Goal: Find specific page/section: Find specific page/section

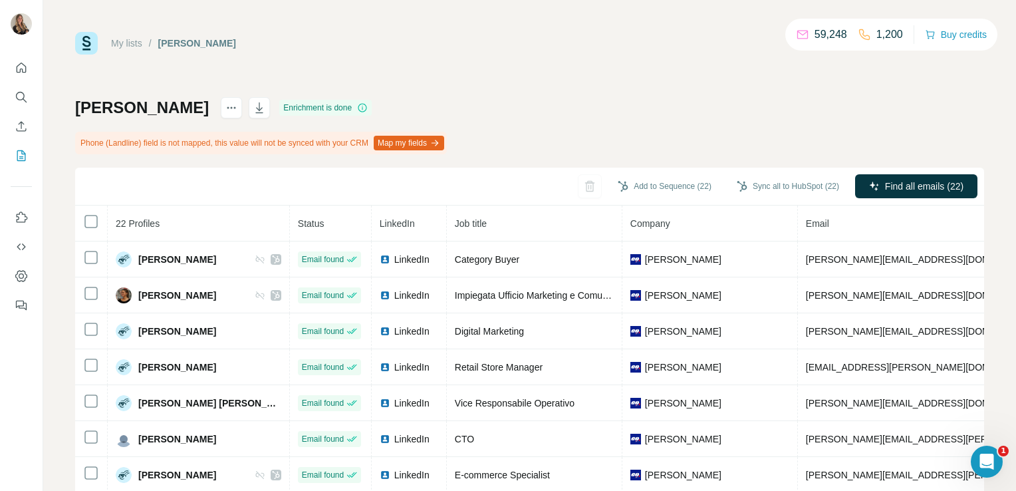
scroll to position [475, 0]
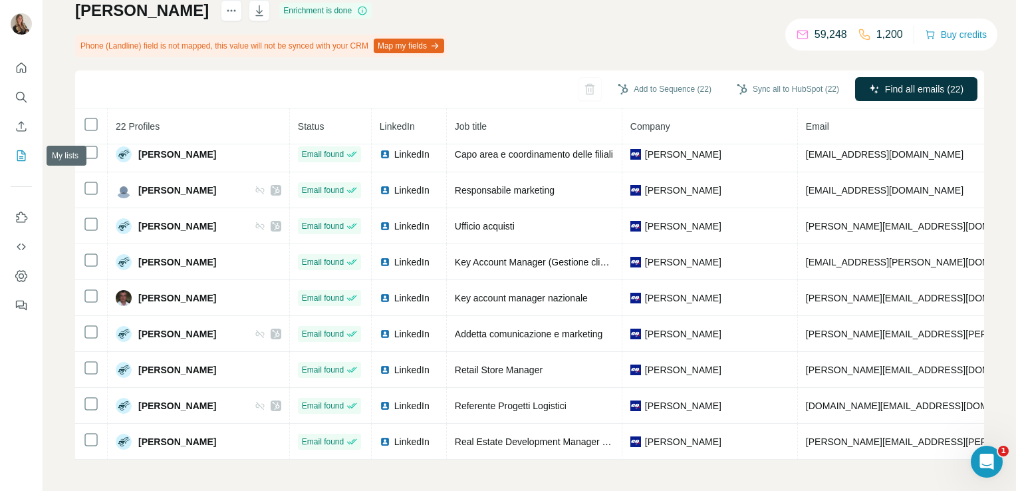
click at [19, 160] on icon "My lists" at bounding box center [21, 155] width 13 height 13
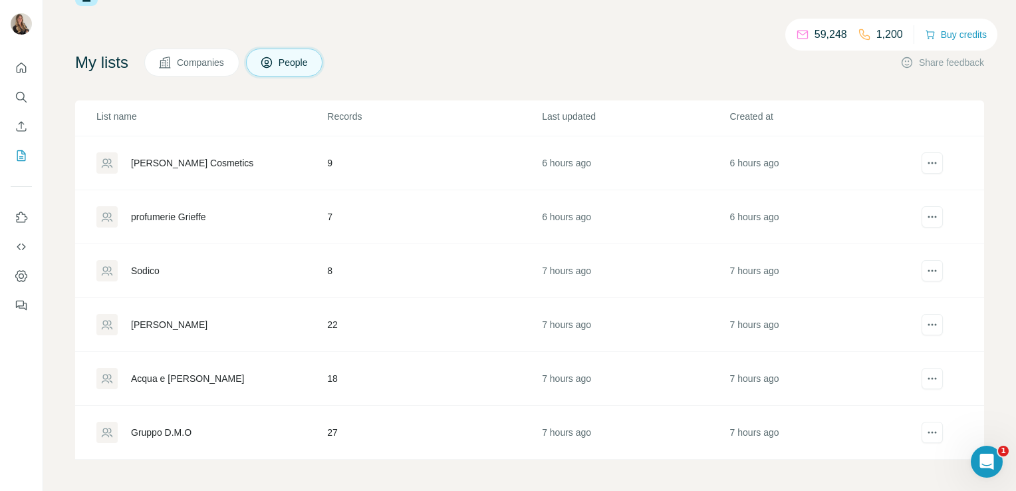
scroll to position [55, 0]
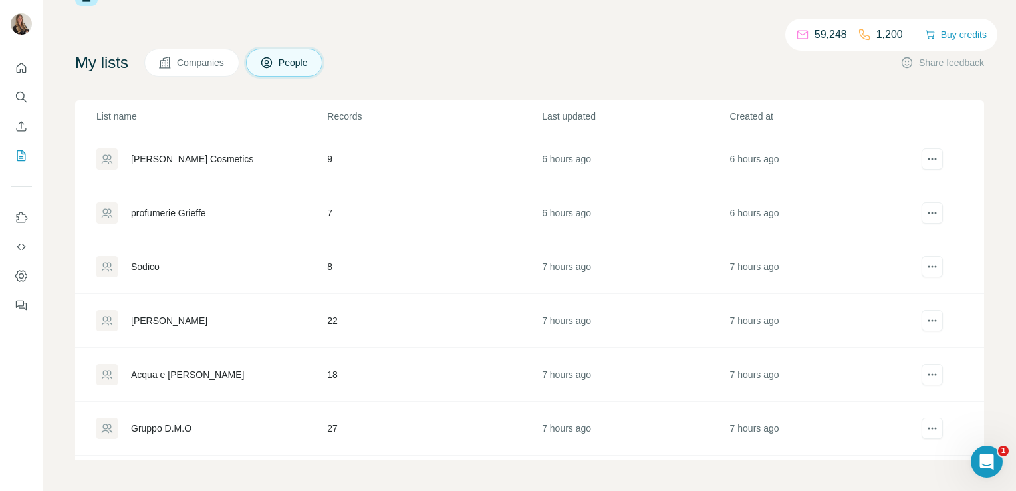
click at [160, 376] on div "Acqua e [PERSON_NAME]" at bounding box center [187, 374] width 113 height 13
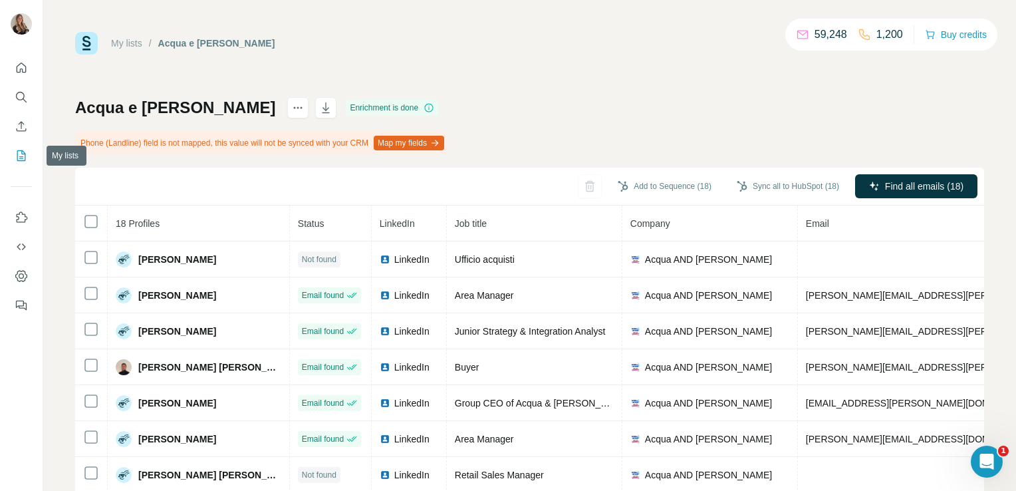
click at [25, 166] on button "My lists" at bounding box center [21, 156] width 21 height 24
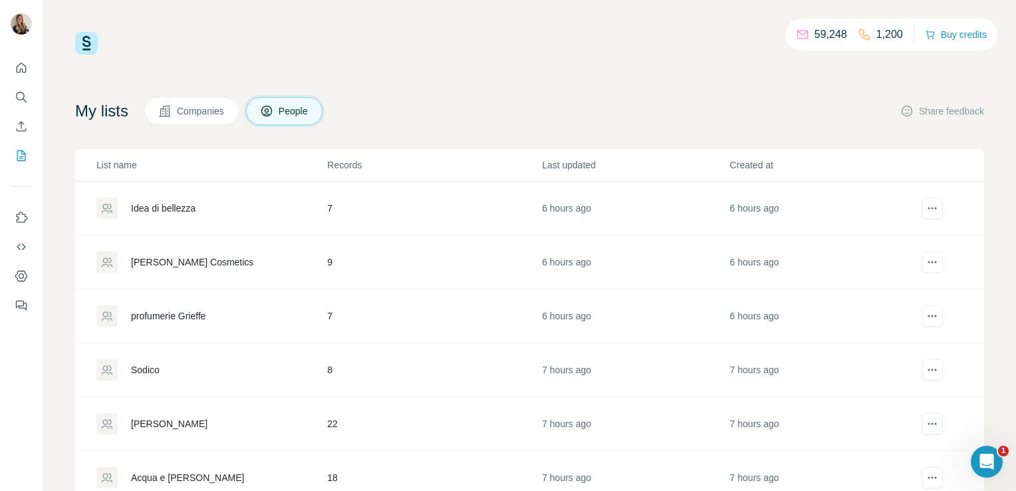
click at [155, 380] on td "Sodico" at bounding box center [200, 370] width 251 height 54
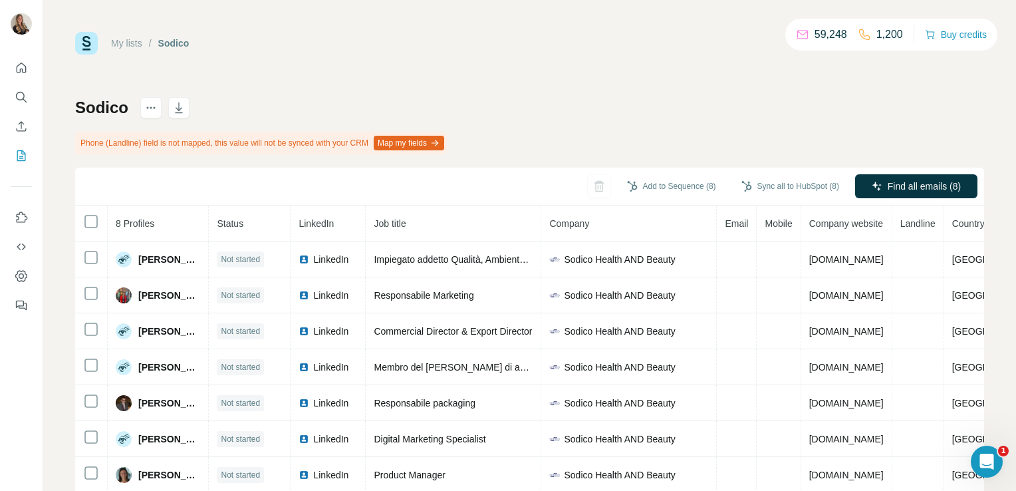
scroll to position [74, 0]
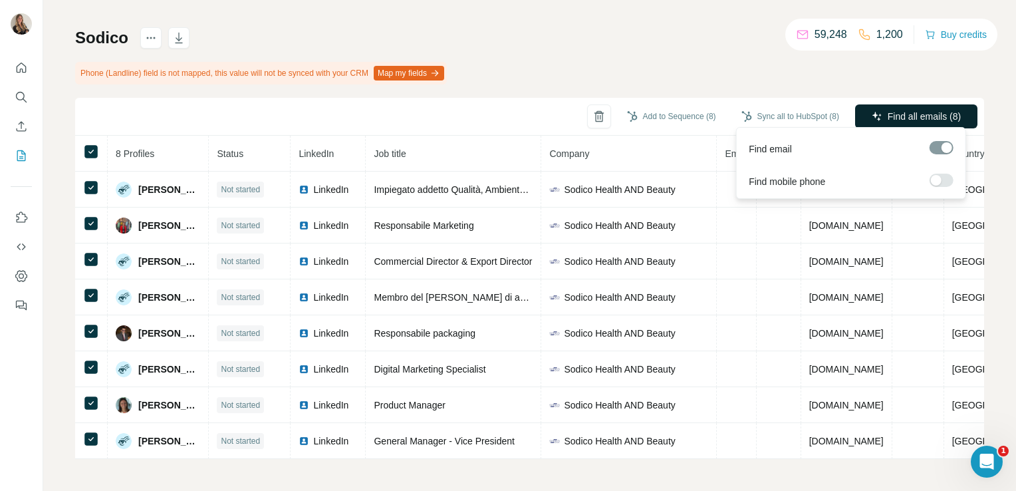
click at [888, 122] on button "Find all emails (8)" at bounding box center [916, 116] width 122 height 24
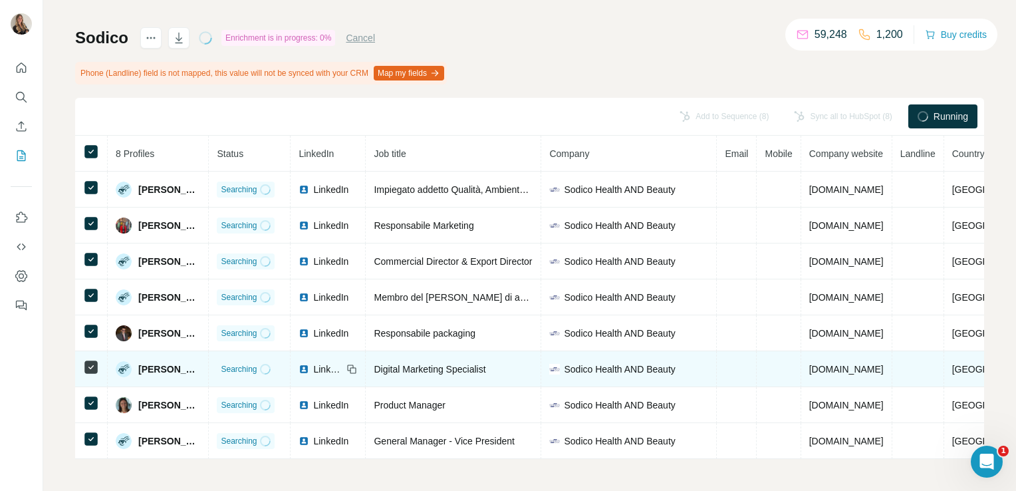
click at [342, 362] on span "LinkedIn" at bounding box center [327, 368] width 29 height 13
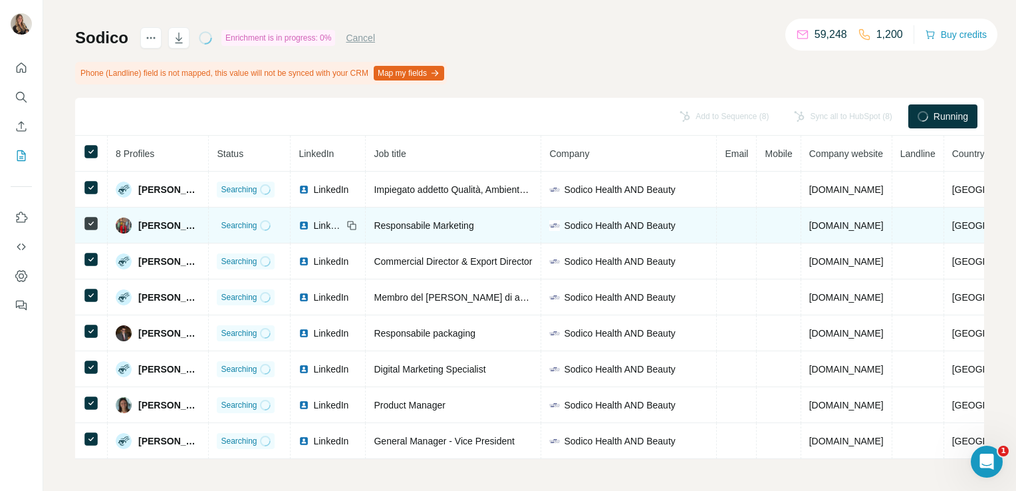
click at [331, 226] on span "LinkedIn" at bounding box center [327, 225] width 29 height 13
